Goal: Complete application form

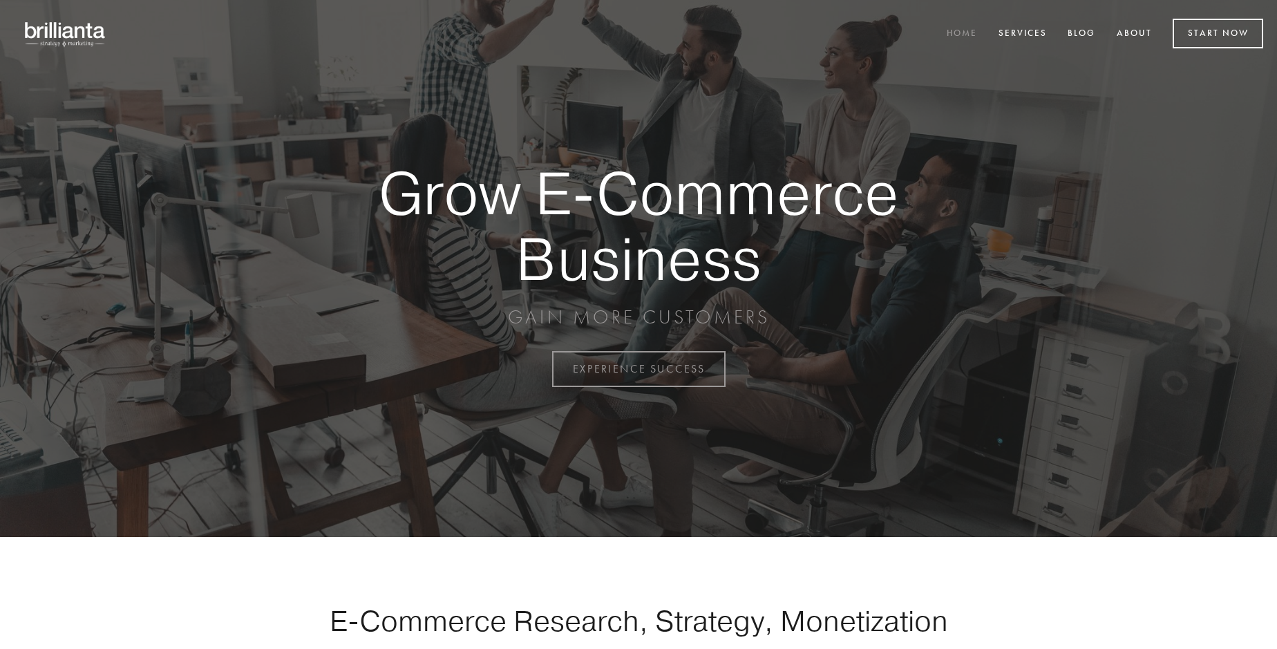
scroll to position [3622, 0]
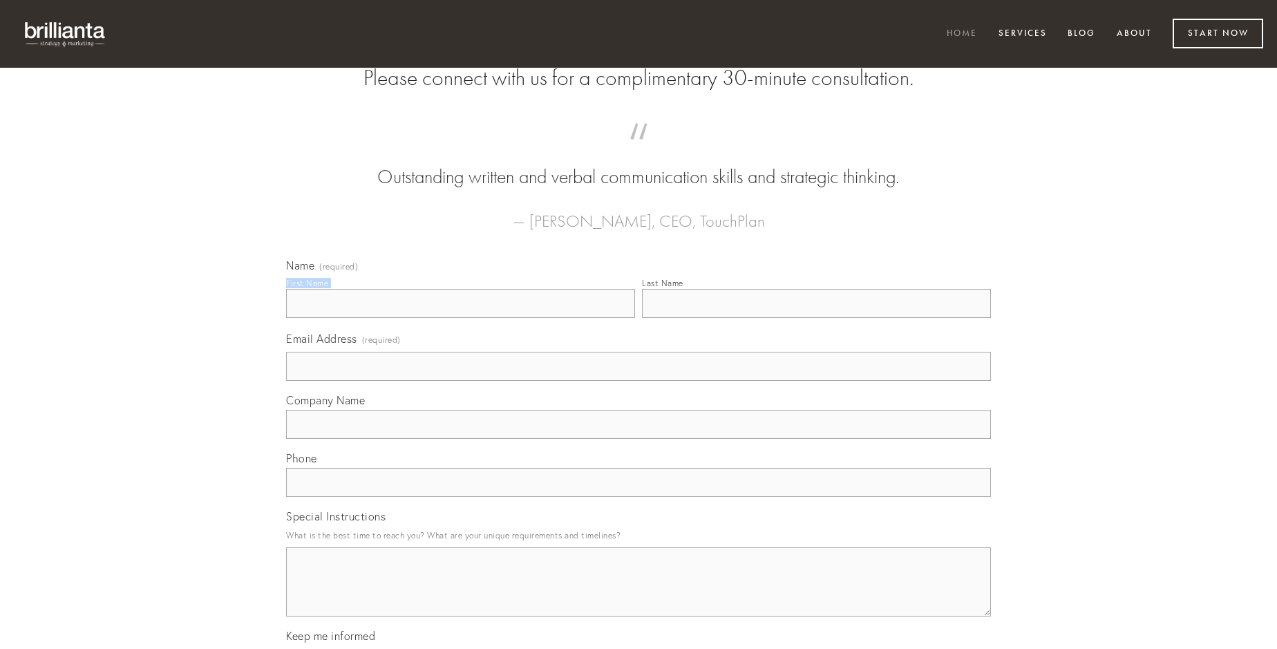
type input "[PERSON_NAME]"
click at [816, 318] on input "Last Name" at bounding box center [816, 303] width 349 height 29
type input "[PERSON_NAME]"
click at [638, 381] on input "Email Address (required)" at bounding box center [638, 366] width 705 height 29
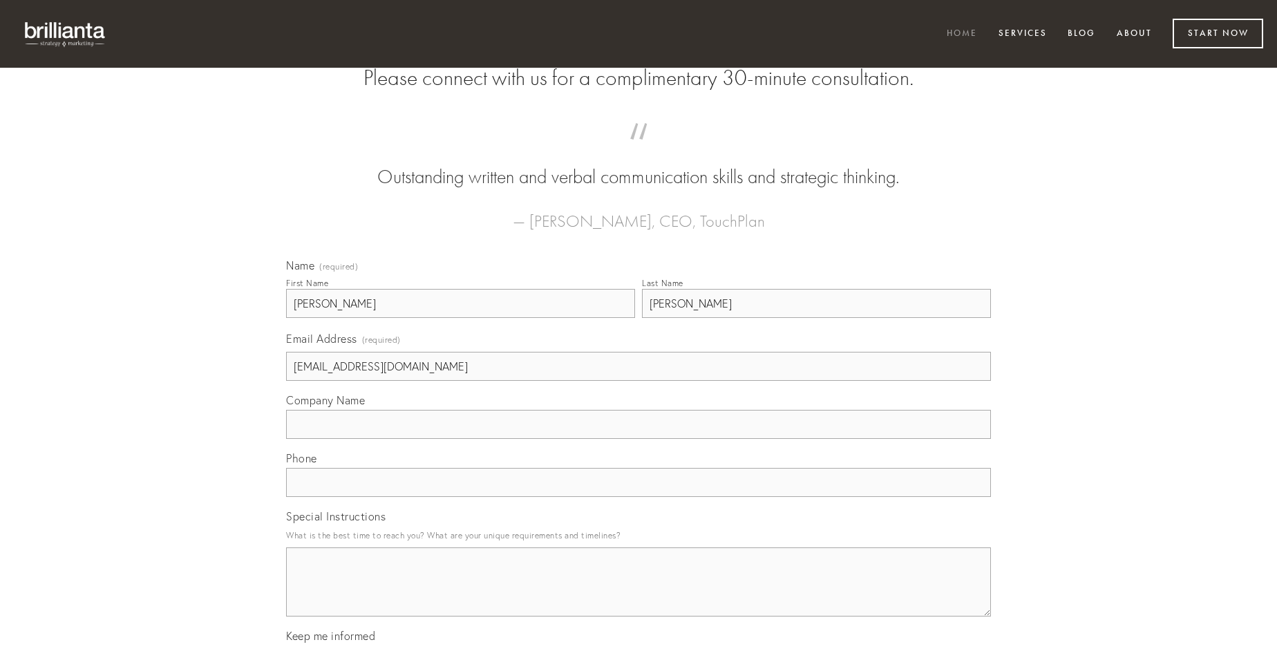
type input "[EMAIL_ADDRESS][DOMAIN_NAME]"
click at [638, 439] on input "Company Name" at bounding box center [638, 424] width 705 height 29
type input "tergum"
click at [638, 497] on input "text" at bounding box center [638, 482] width 705 height 29
click at [638, 594] on textarea "Special Instructions" at bounding box center [638, 581] width 705 height 69
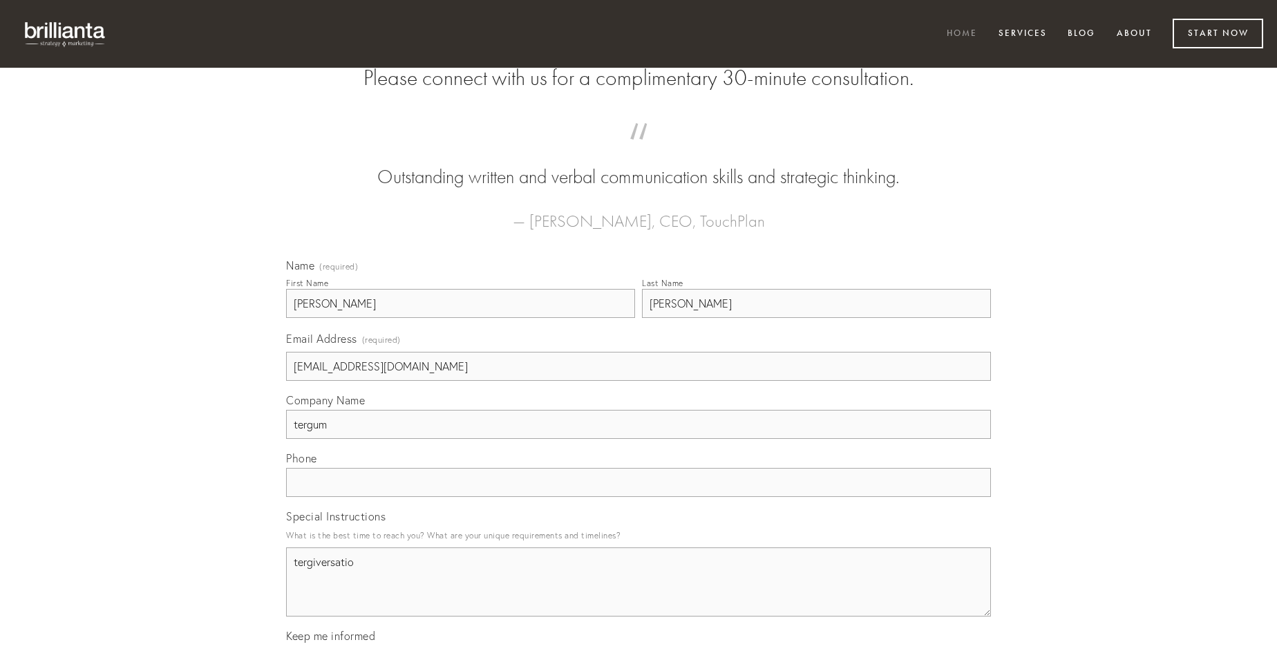
type textarea "tergiversatio"
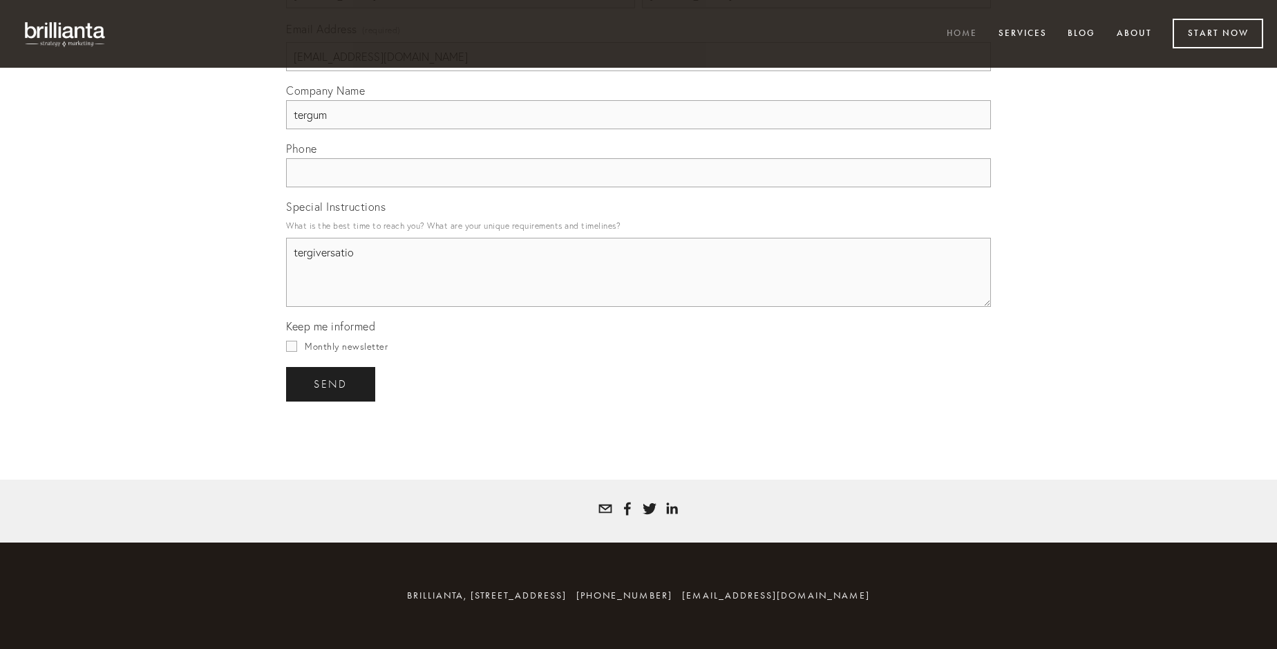
click at [332, 383] on span "send" at bounding box center [331, 384] width 34 height 12
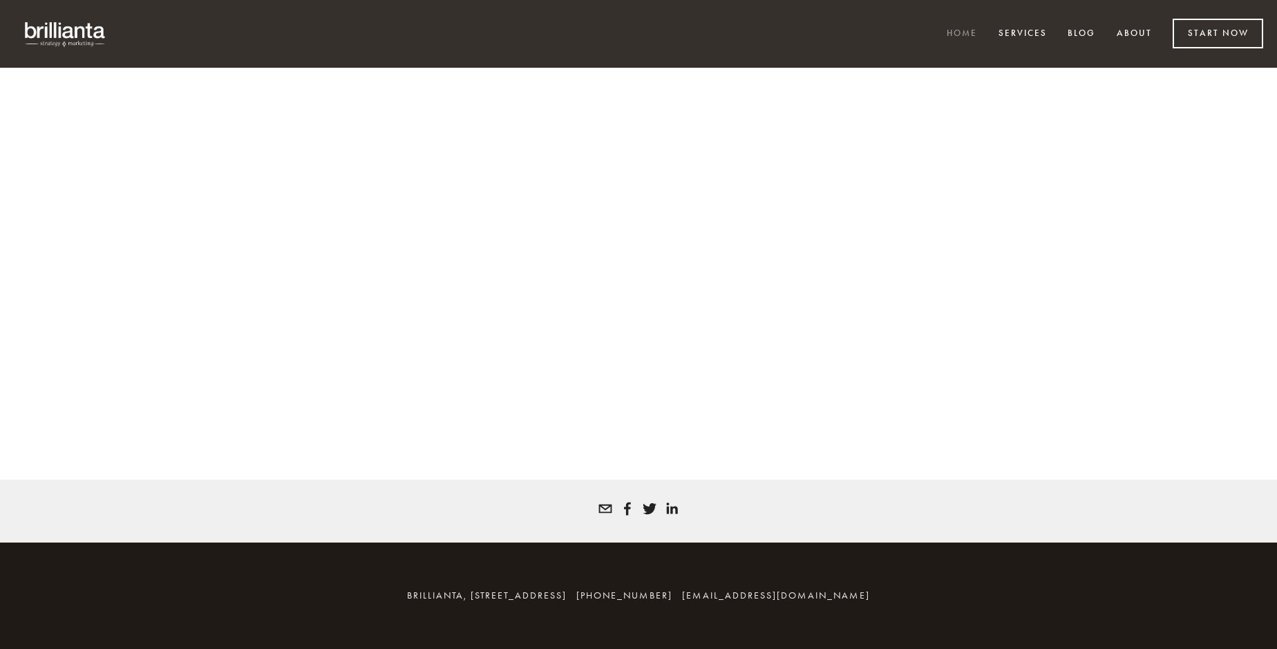
scroll to position [3603, 0]
